Goal: Go to known website: Access a specific website the user already knows

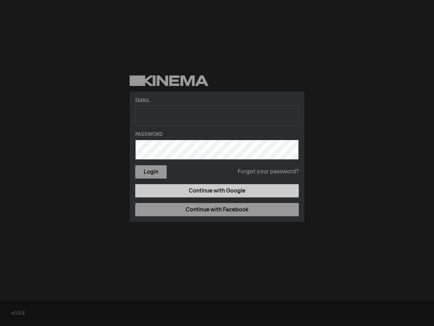
click at [220, 189] on link "Continue with Google" at bounding box center [217, 190] width 164 height 13
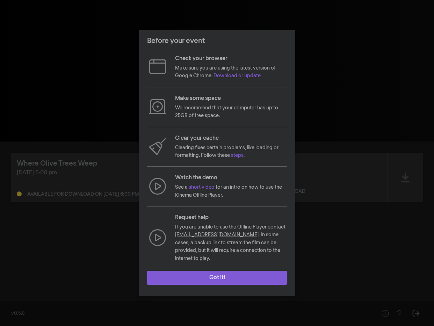
click at [254, 278] on button "Got it!" at bounding box center [217, 278] width 140 height 14
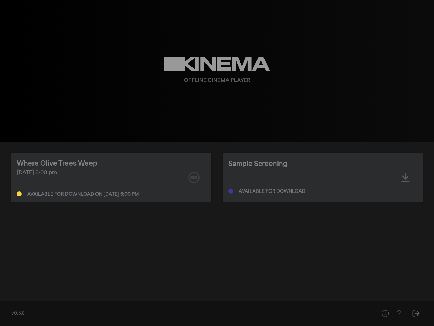
click at [186, 166] on div at bounding box center [194, 178] width 35 height 50
click at [84, 169] on div "Oct 10, 2025 at 6:00 pm" at bounding box center [94, 173] width 154 height 8
drag, startPoint x: 188, startPoint y: 173, endPoint x: 198, endPoint y: 172, distance: 10.3
click at [188, 173] on div at bounding box center [194, 178] width 35 height 50
click at [196, 176] on icon at bounding box center [193, 177] width 11 height 11
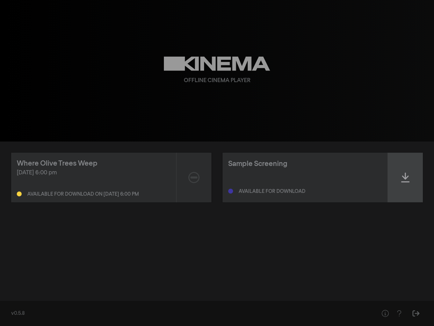
click at [401, 173] on div at bounding box center [405, 178] width 35 height 50
